Goal: Find specific page/section: Find specific page/section

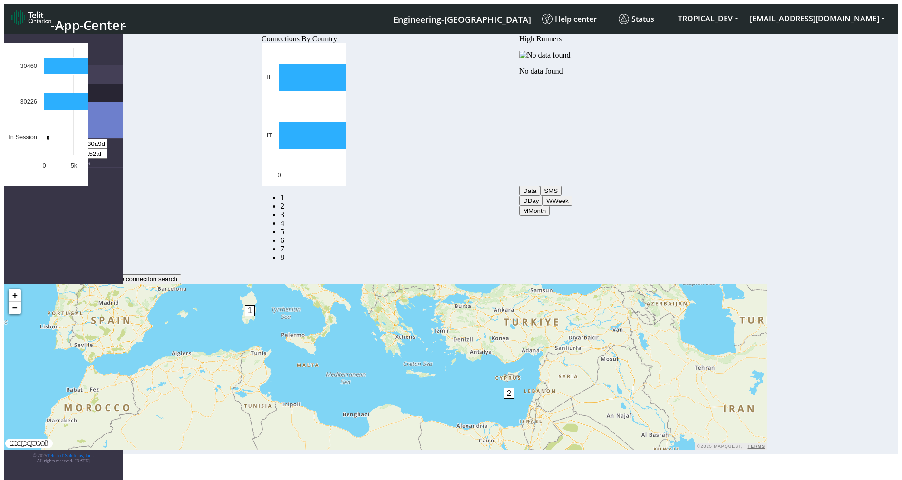
click at [48, 88] on span "Connections" at bounding box center [51, 92] width 38 height 9
click at [45, 103] on link "List" at bounding box center [82, 111] width 81 height 18
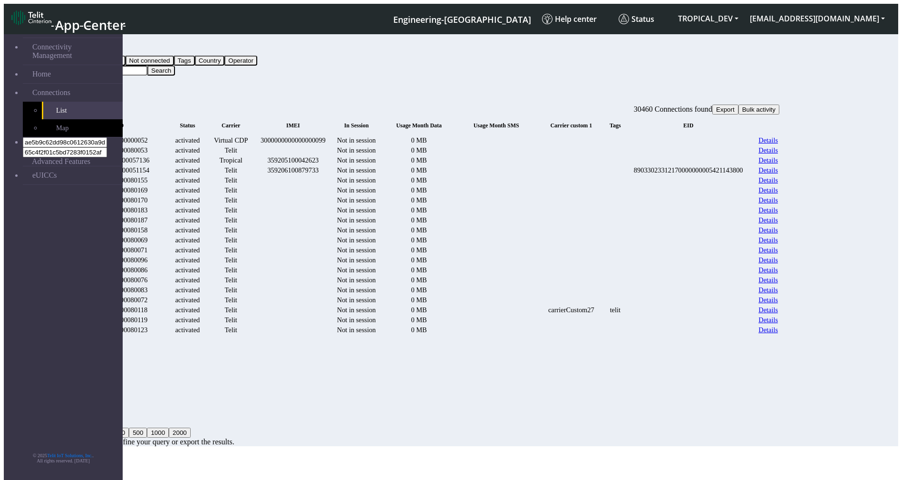
click at [67, 103] on icon at bounding box center [67, 103] width 0 height 0
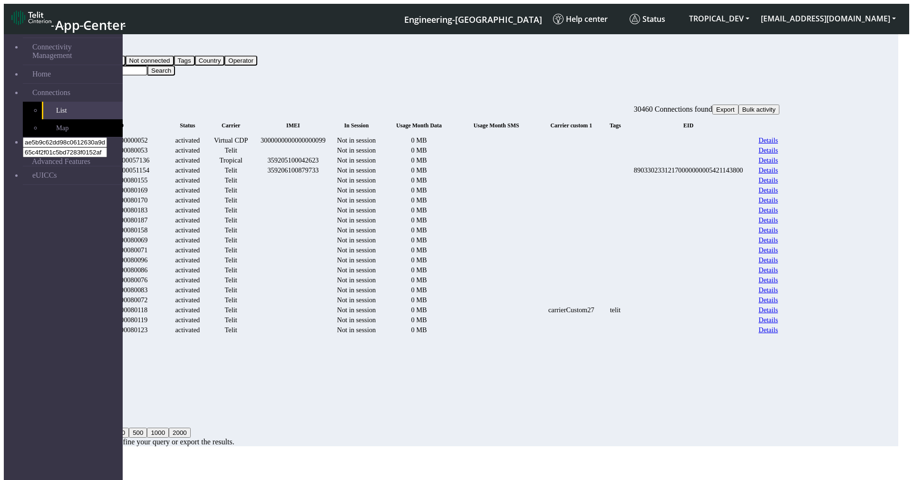
drag, startPoint x: 421, startPoint y: 132, endPoint x: 446, endPoint y: 132, distance: 25.2
drag, startPoint x: 398, startPoint y: 315, endPoint x: 463, endPoint y: 318, distance: 65.2
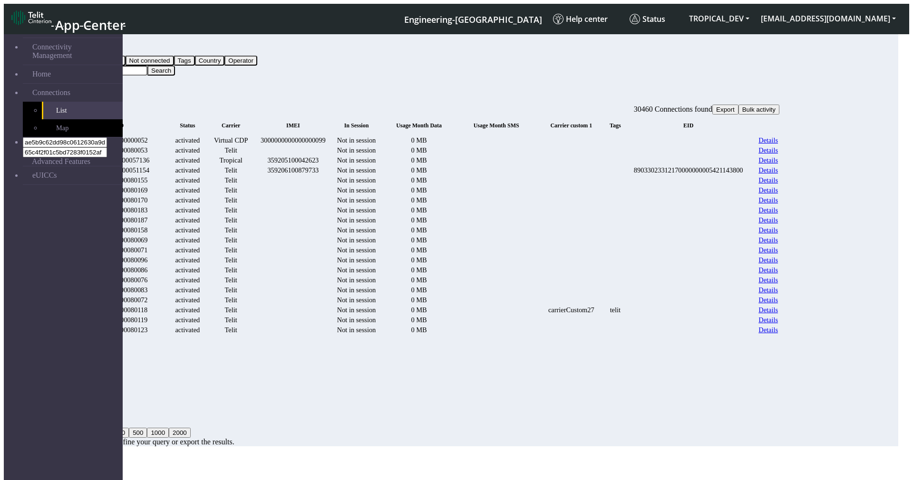
drag, startPoint x: 402, startPoint y: 132, endPoint x: 469, endPoint y: 140, distance: 68.0
